Goal: Task Accomplishment & Management: Manage account settings

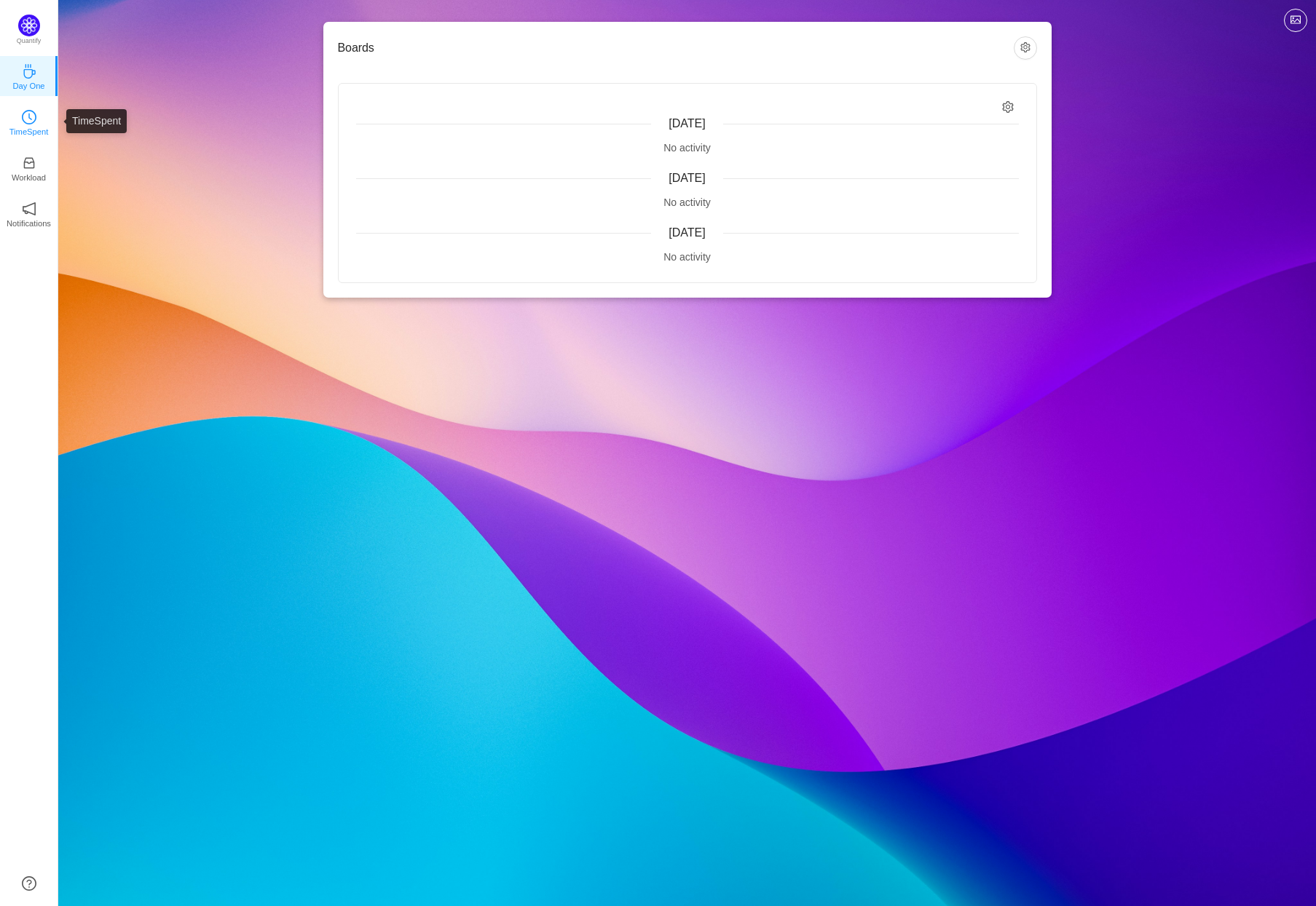
click at [22, 114] on icon "icon: clock-circle" at bounding box center [29, 117] width 15 height 15
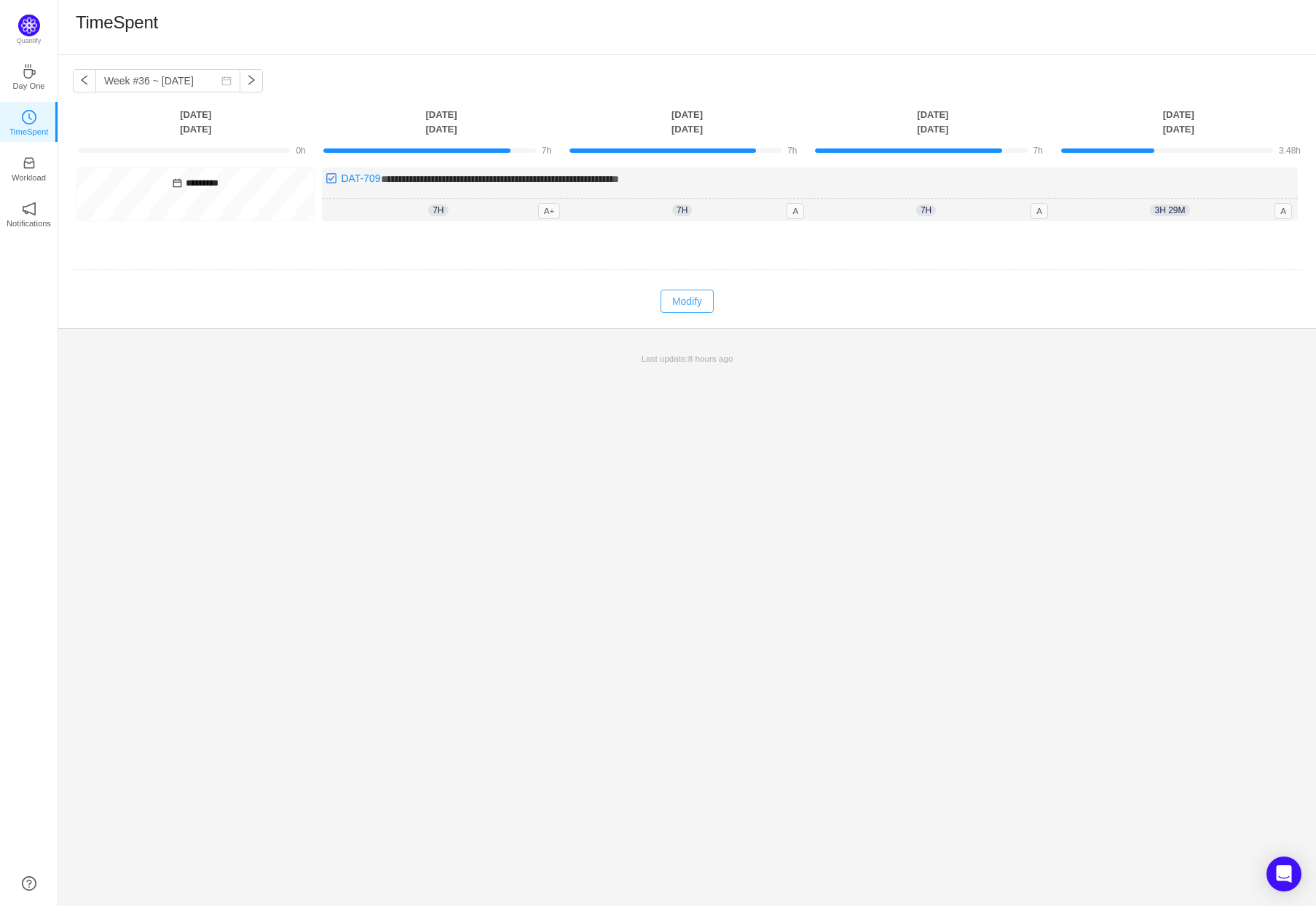
click at [703, 296] on button "Modify" at bounding box center [687, 301] width 53 height 23
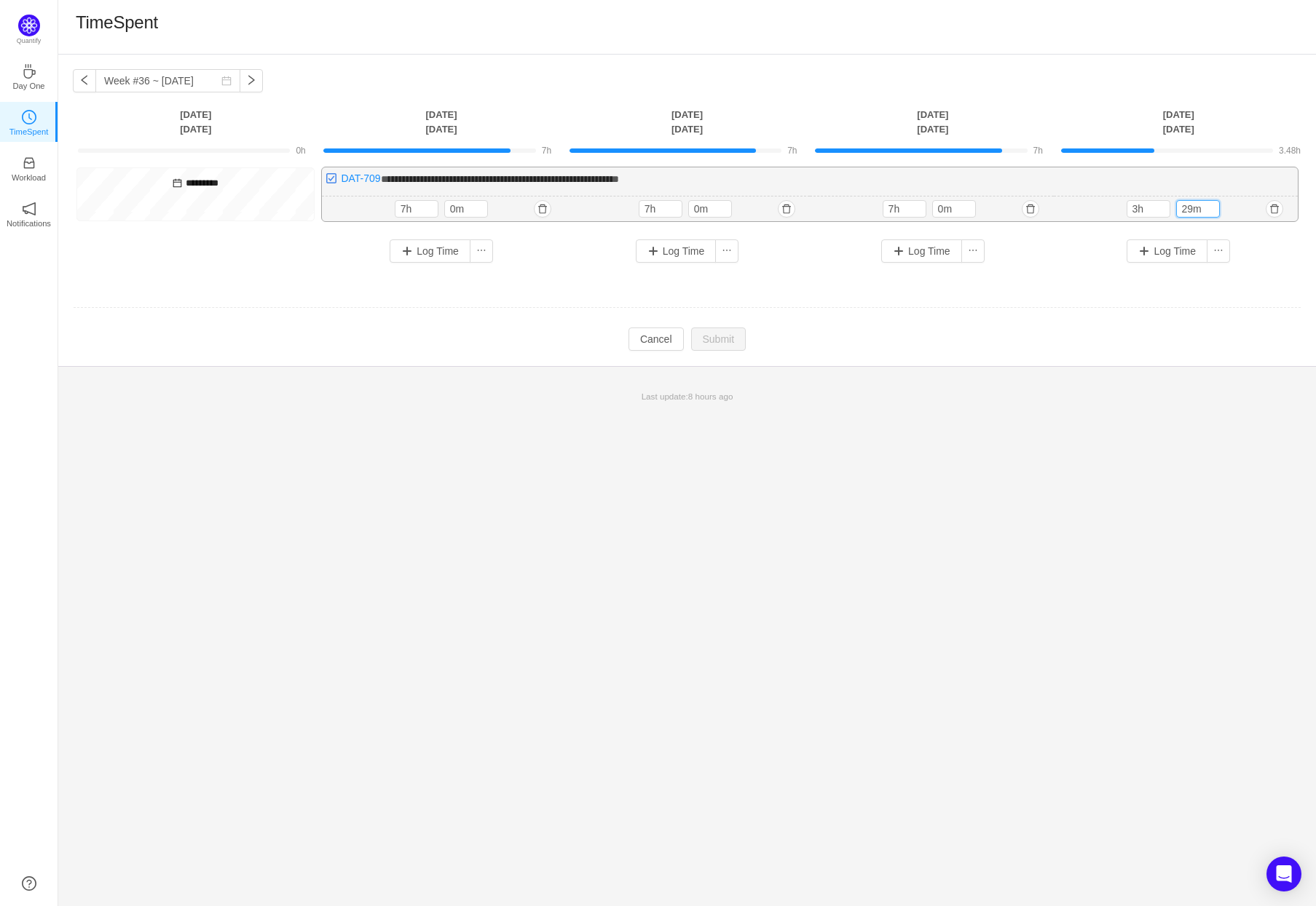
drag, startPoint x: 1194, startPoint y: 209, endPoint x: 1109, endPoint y: 207, distance: 85.0
click at [1109, 207] on div "3h 29m 3h 29m" at bounding box center [1176, 209] width 244 height 26
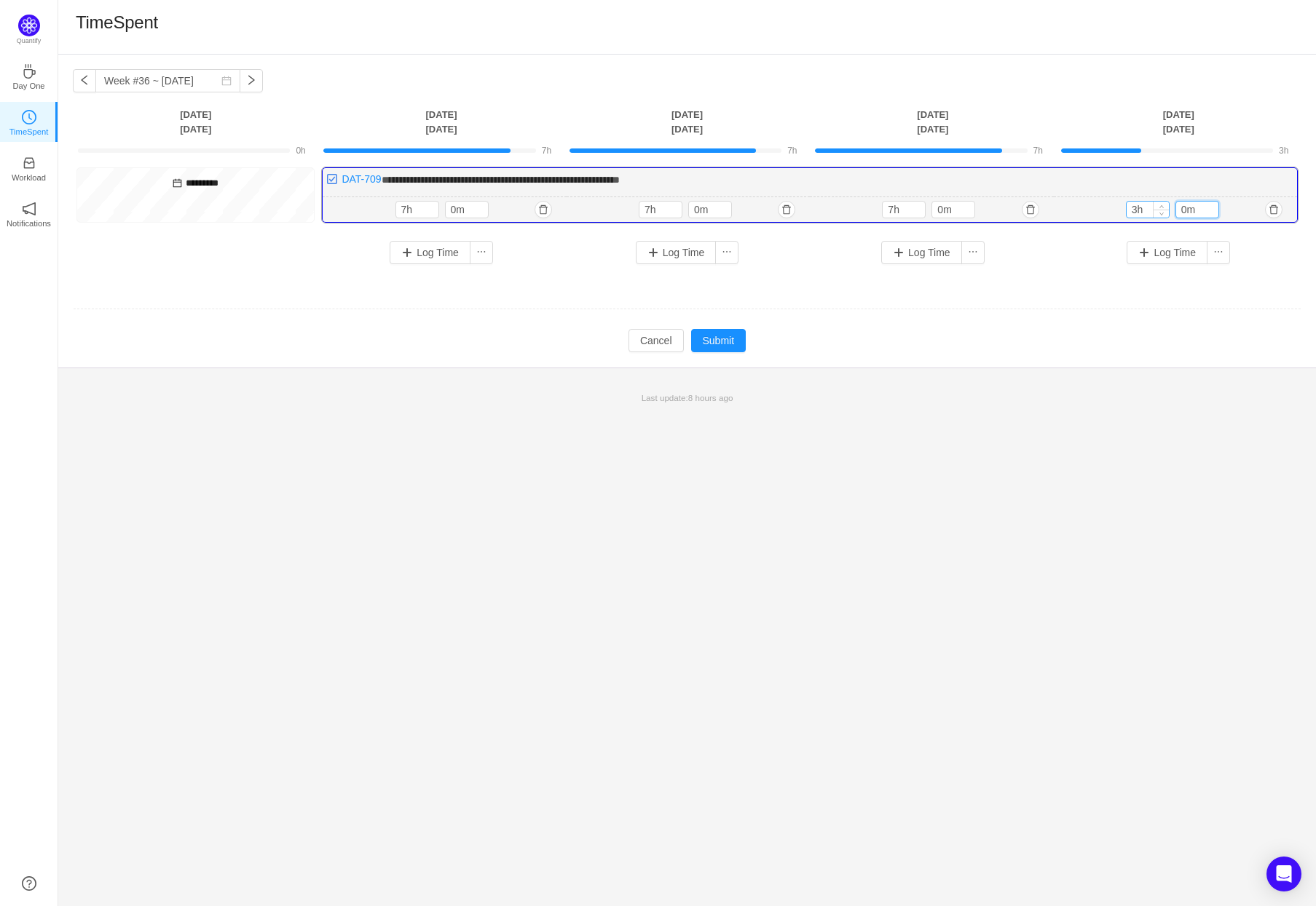
type input "0m"
drag, startPoint x: 1134, startPoint y: 210, endPoint x: 1124, endPoint y: 212, distance: 10.2
click at [1124, 212] on div "3h 3h 0m" at bounding box center [1176, 210] width 244 height 26
type input "7h"
click at [722, 343] on button "Submit" at bounding box center [718, 341] width 56 height 23
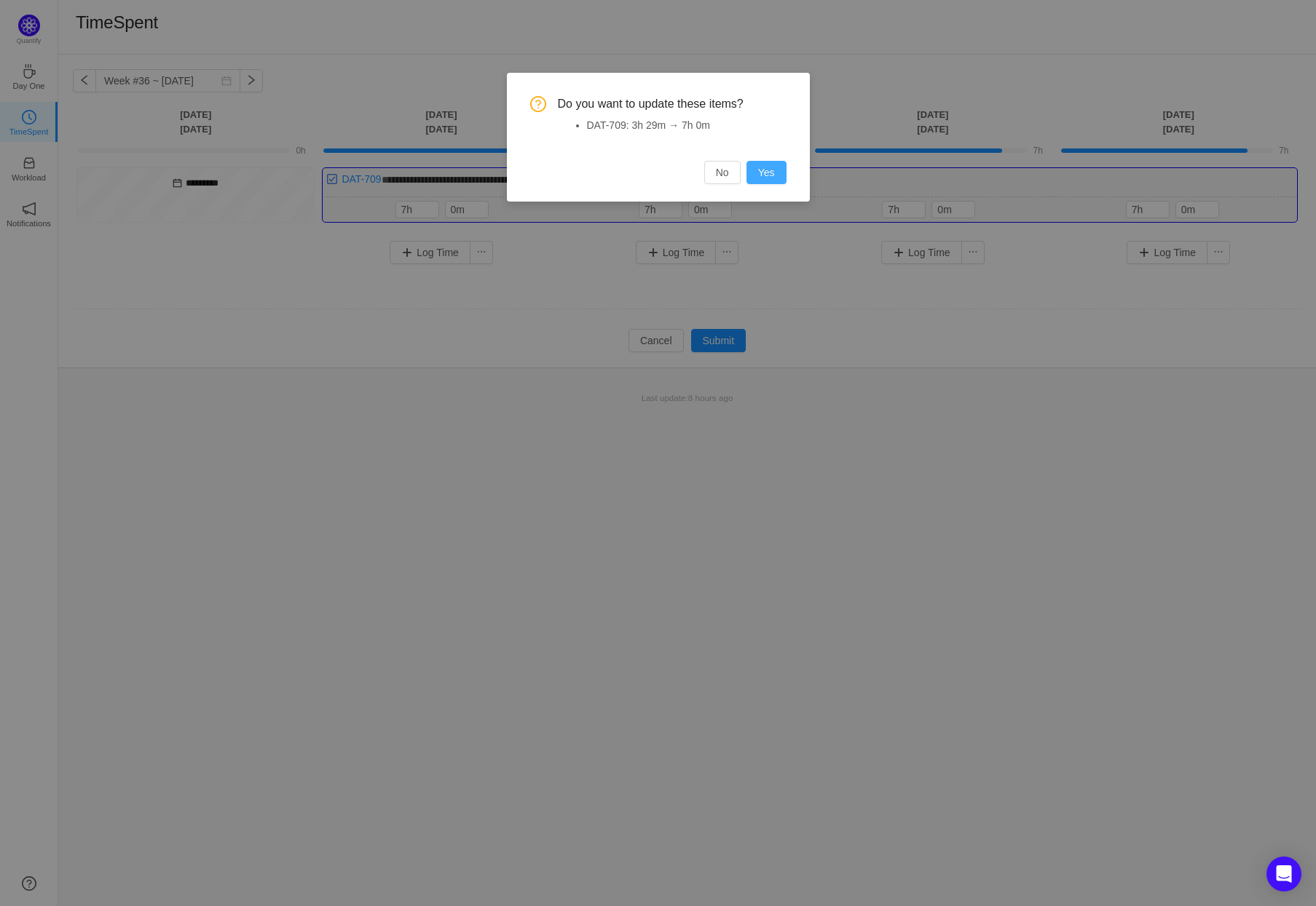
click at [756, 178] on button "Yes" at bounding box center [766, 172] width 40 height 23
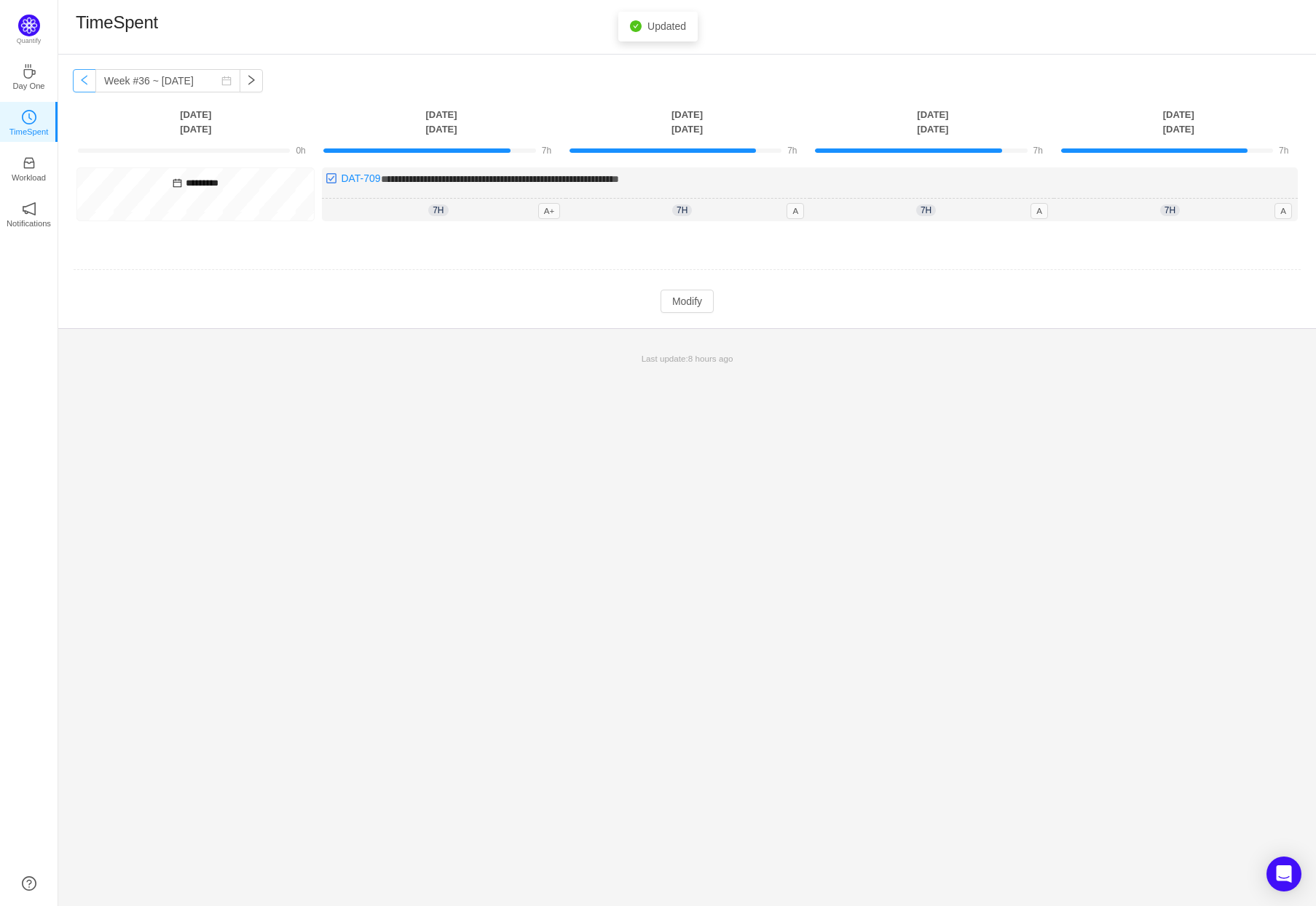
click at [82, 86] on button "button" at bounding box center [85, 80] width 23 height 23
type input "Week #35 ~ [DATE]"
